Goal: Transaction & Acquisition: Purchase product/service

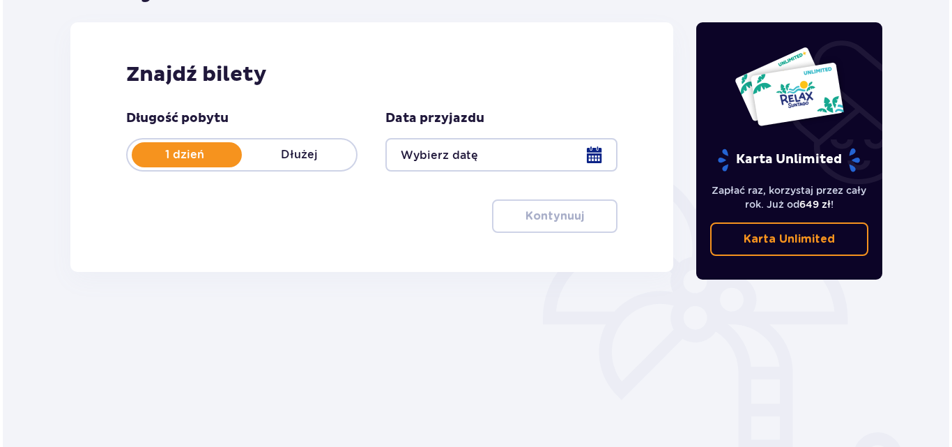
scroll to position [209, 0]
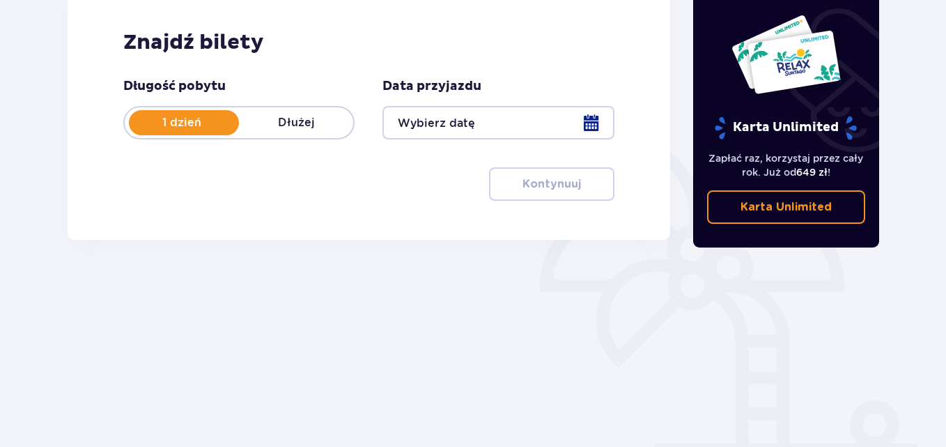
click at [576, 119] on div at bounding box center [498, 122] width 231 height 33
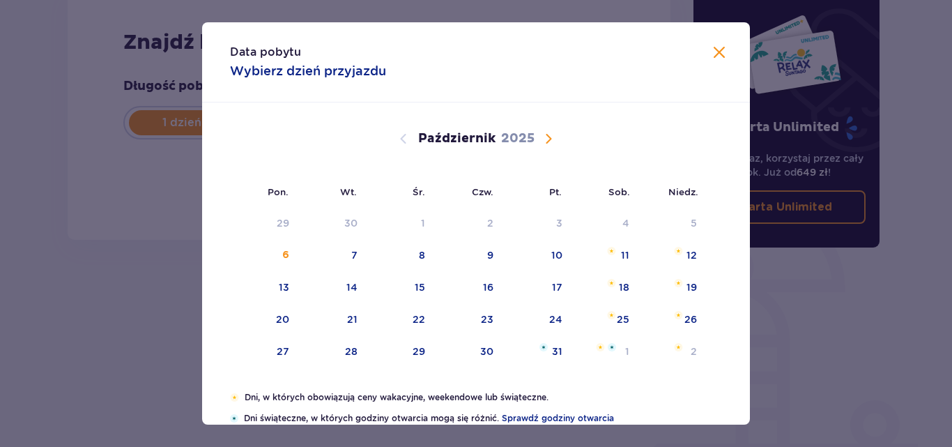
click at [546, 135] on span "Następny miesiąc" at bounding box center [548, 138] width 17 height 17
click at [541, 138] on span "Następny miesiąc" at bounding box center [548, 138] width 17 height 17
click at [544, 138] on span "Następny miesiąc" at bounding box center [548, 138] width 17 height 17
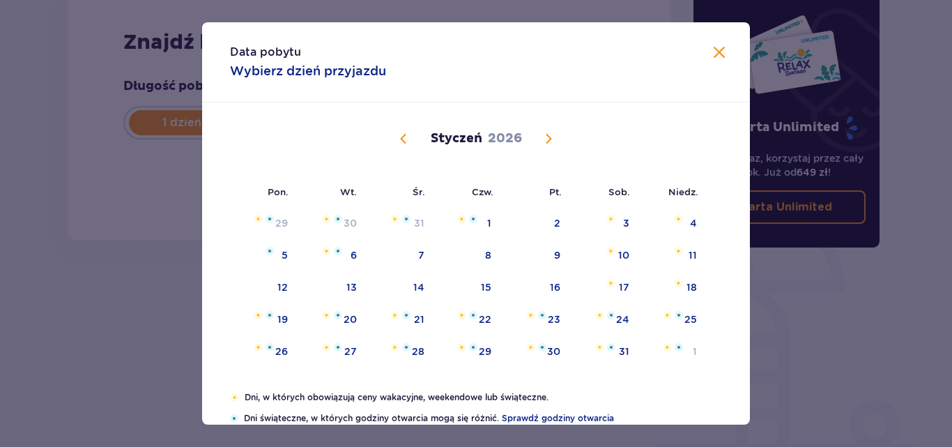
click at [408, 141] on span "Poprzedni miesiąc" at bounding box center [403, 138] width 17 height 17
click at [400, 141] on span "Poprzedni miesiąc" at bounding box center [403, 138] width 17 height 17
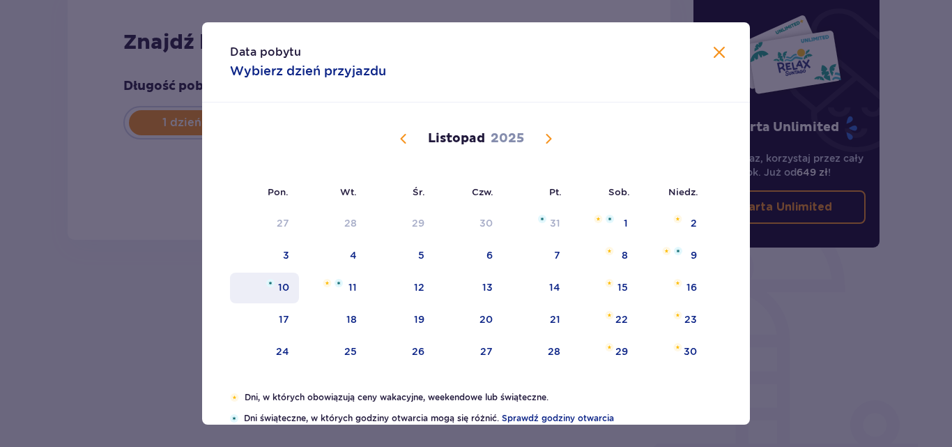
click at [284, 289] on div "10" at bounding box center [283, 287] width 11 height 14
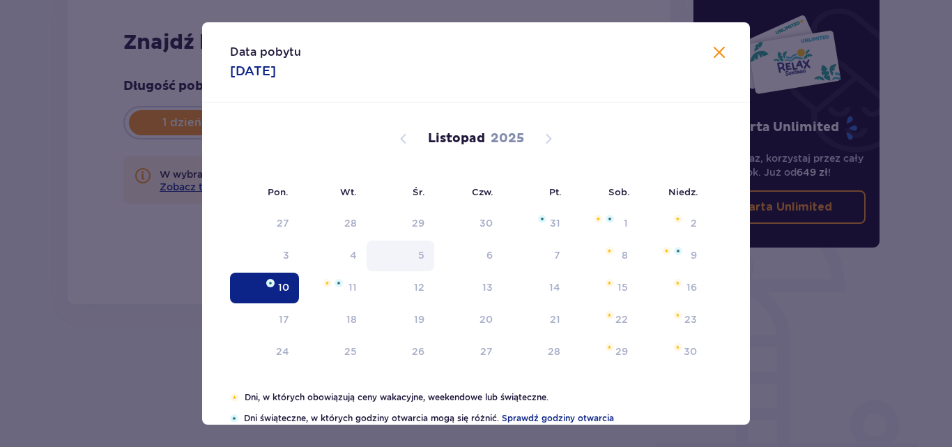
type input "[DATE]"
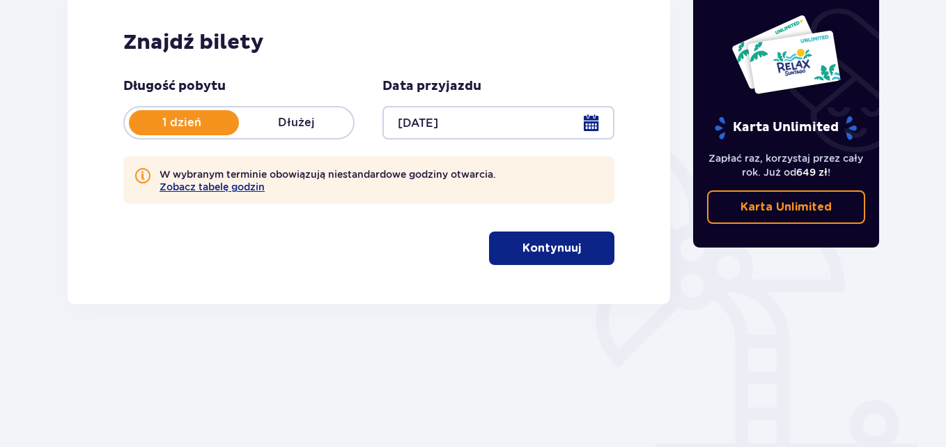
click at [532, 256] on p "Kontynuuj" at bounding box center [552, 247] width 59 height 15
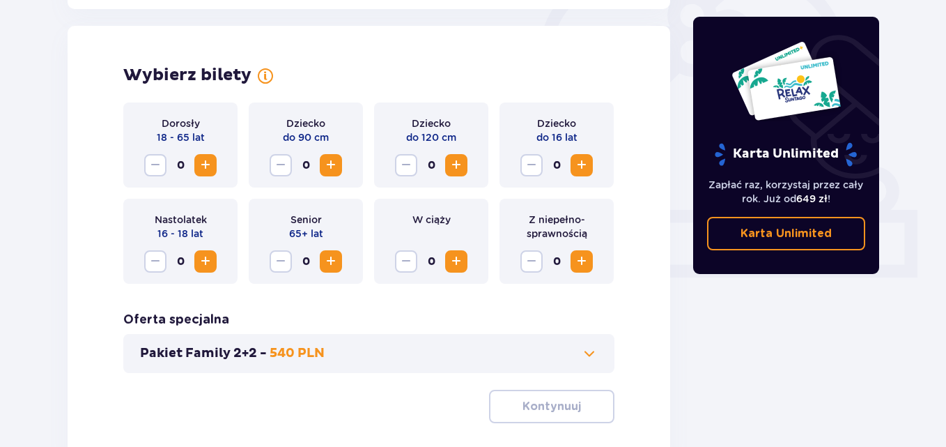
scroll to position [452, 0]
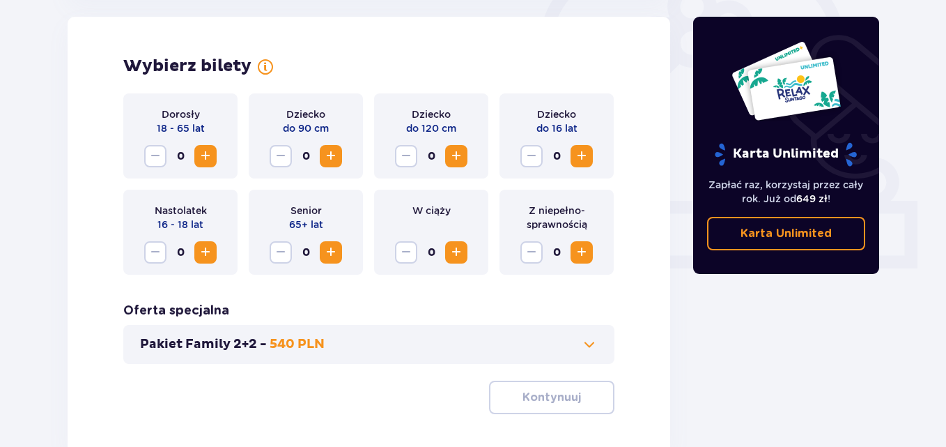
click at [208, 154] on span "Zwiększ" at bounding box center [205, 156] width 17 height 17
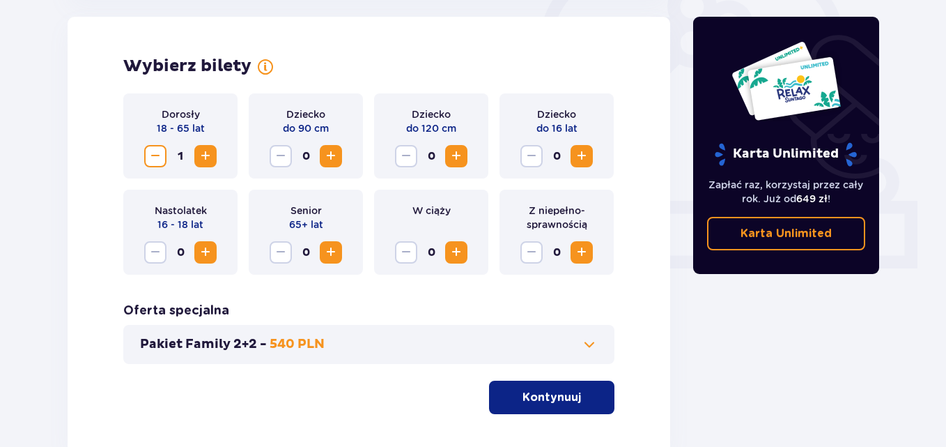
click at [208, 154] on span "Zwiększ" at bounding box center [205, 156] width 17 height 17
click at [584, 155] on span "Zwiększ" at bounding box center [582, 156] width 17 height 17
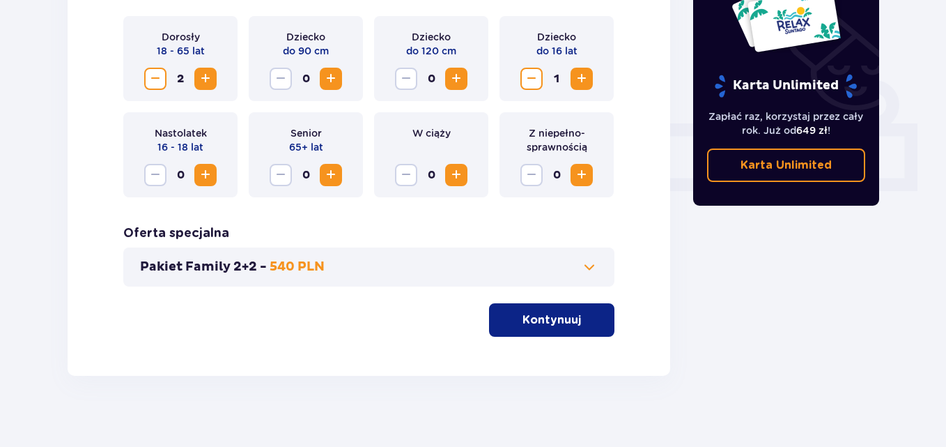
scroll to position [541, 0]
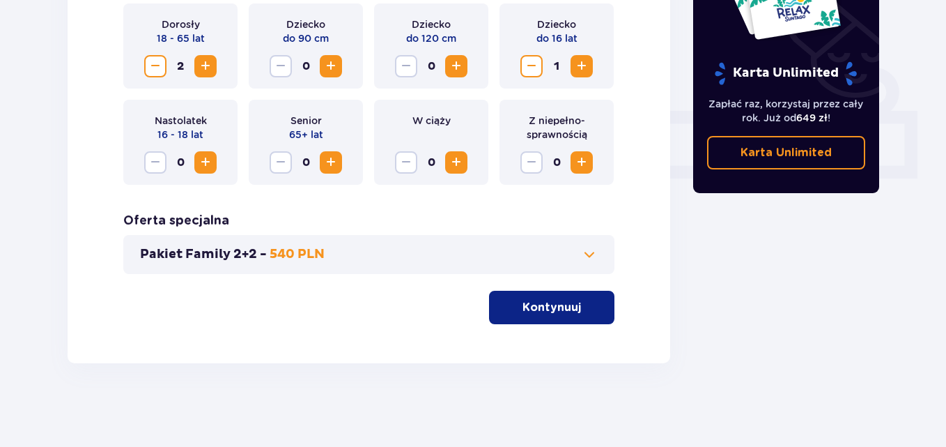
click at [564, 311] on p "Kontynuuj" at bounding box center [552, 307] width 59 height 15
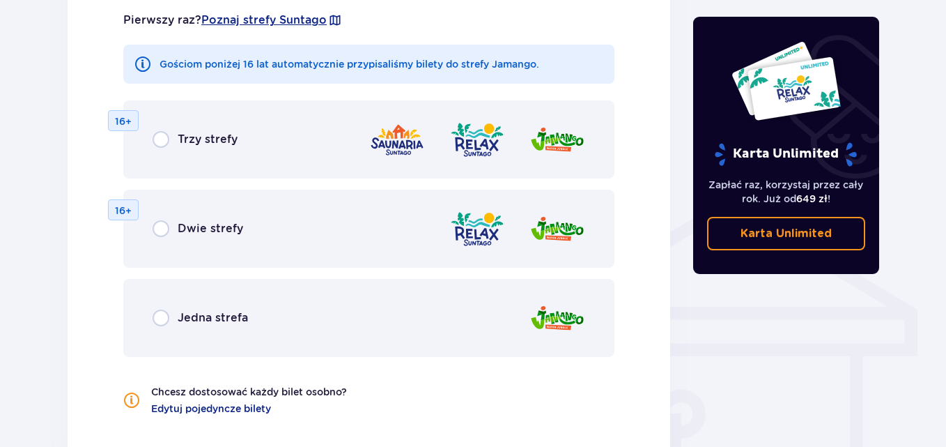
scroll to position [977, 0]
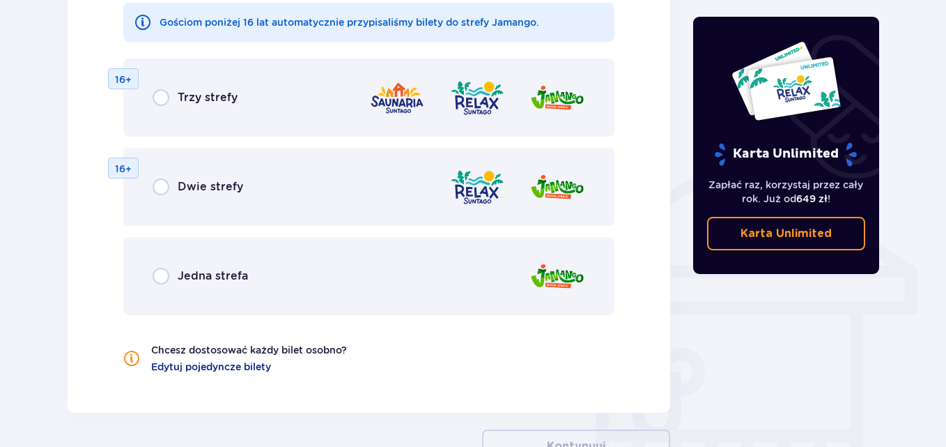
click at [156, 97] on input "radio" at bounding box center [161, 97] width 17 height 17
radio input "true"
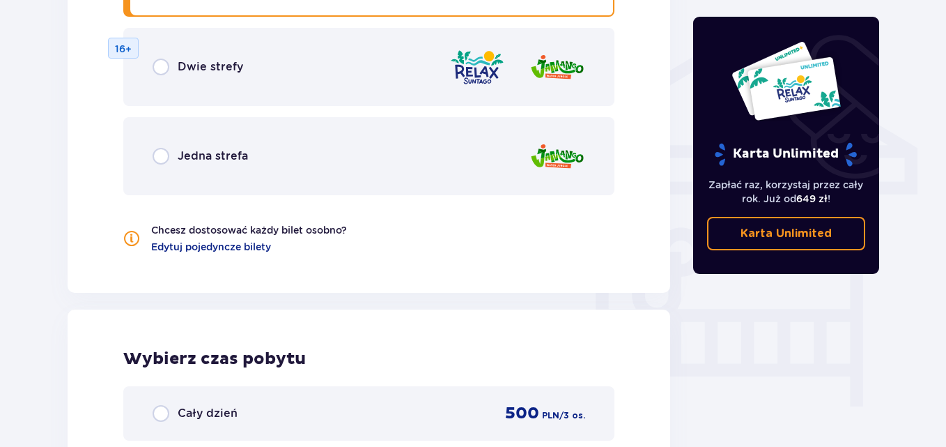
scroll to position [1094, 0]
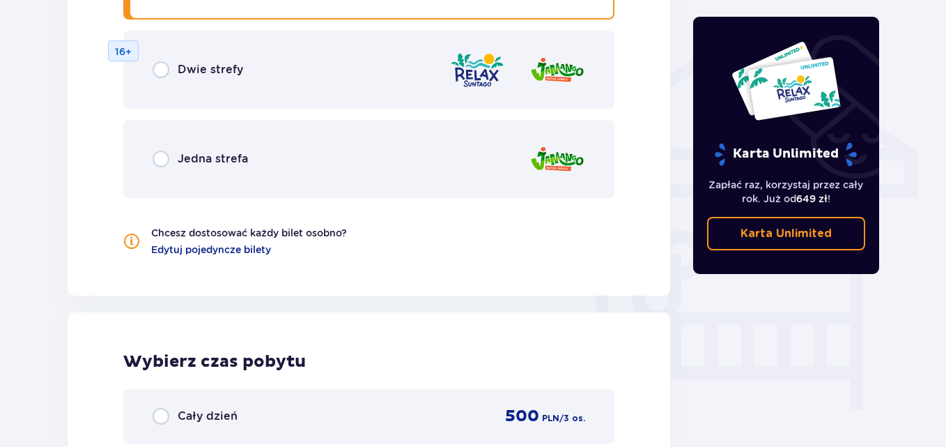
click at [169, 68] on input "radio" at bounding box center [161, 69] width 17 height 17
radio input "true"
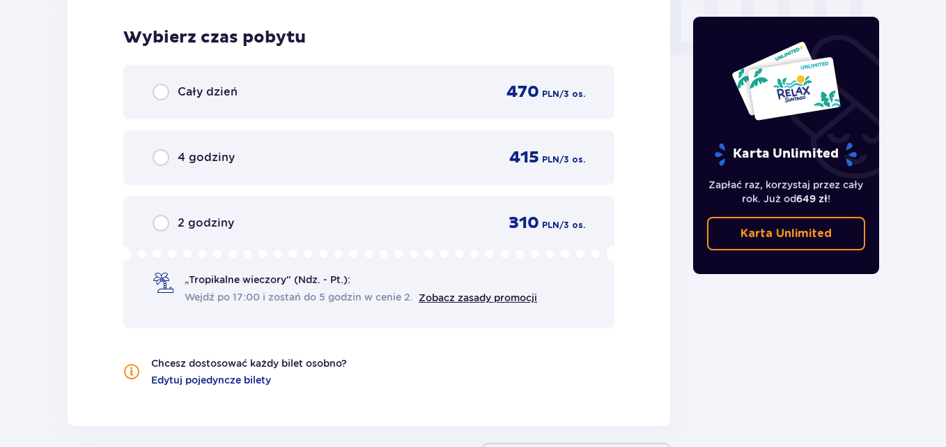
scroll to position [1442, 0]
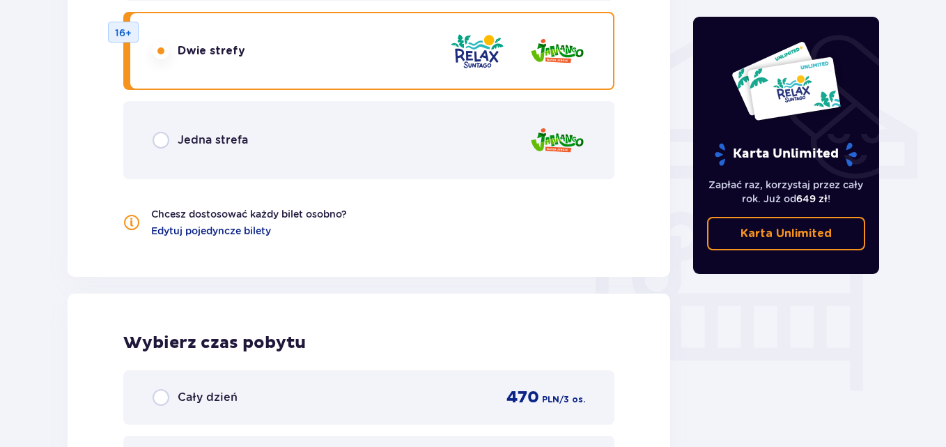
click at [162, 143] on input "radio" at bounding box center [161, 140] width 17 height 17
radio input "true"
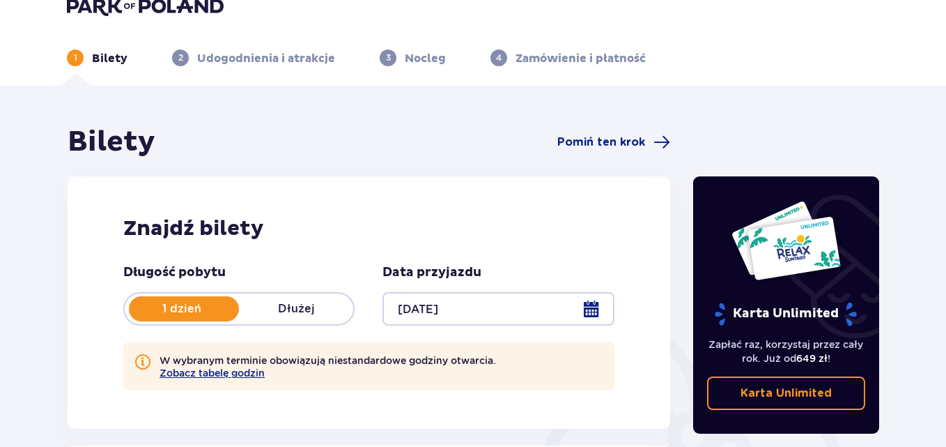
scroll to position [0, 0]
